Goal: Navigation & Orientation: Find specific page/section

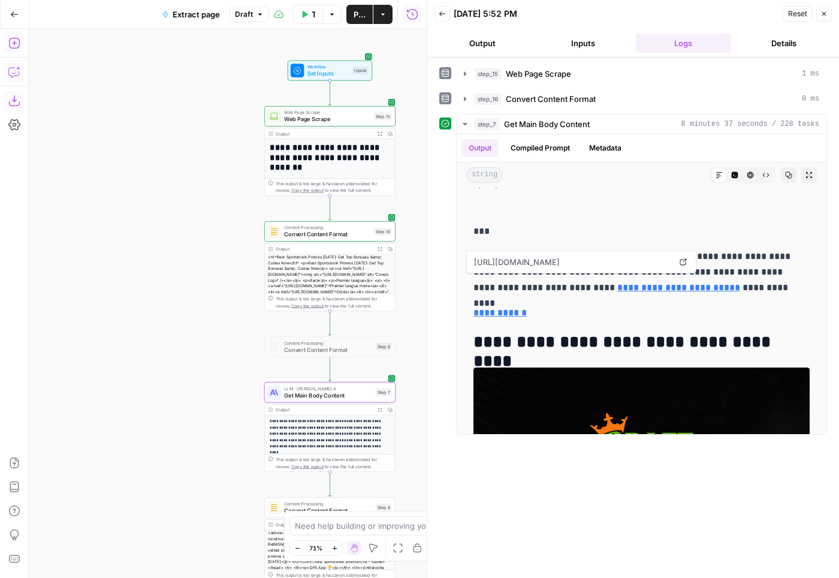
scroll to position [23108, 0]
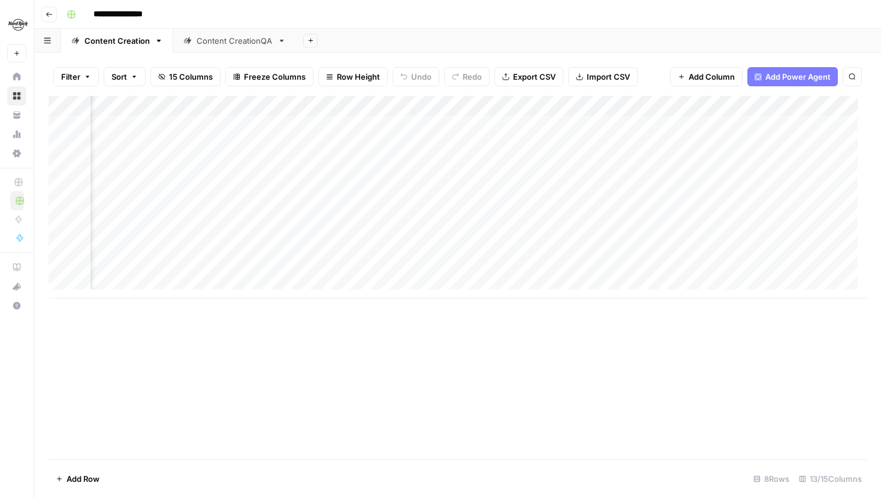
scroll to position [0, 933]
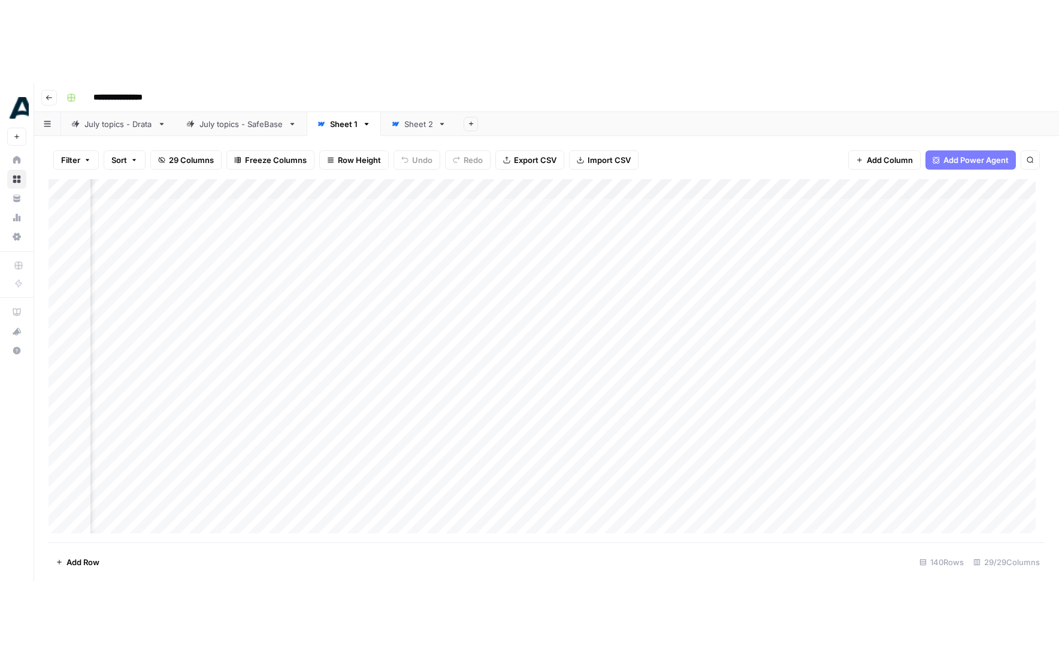
scroll to position [0, 1262]
